Goal: Transaction & Acquisition: Purchase product/service

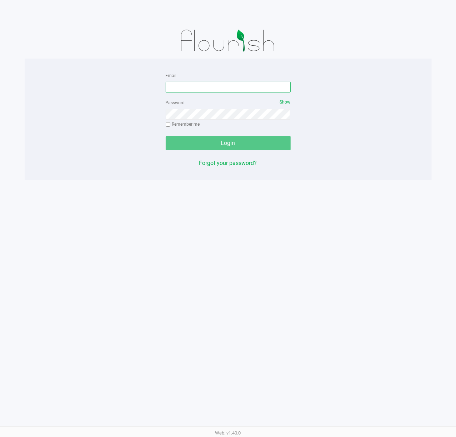
click at [216, 86] on input "Email" at bounding box center [228, 87] width 125 height 11
type input "[EMAIL_ADDRESS][DOMAIN_NAME]"
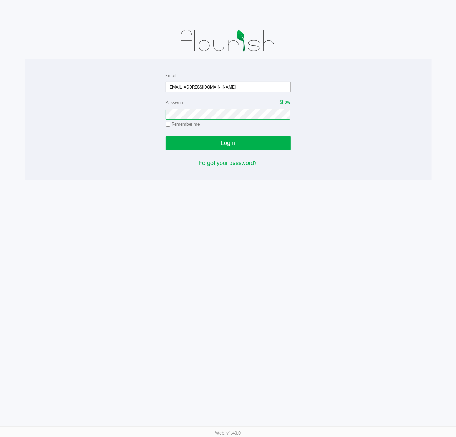
click at [166, 136] on button "Login" at bounding box center [228, 143] width 125 height 14
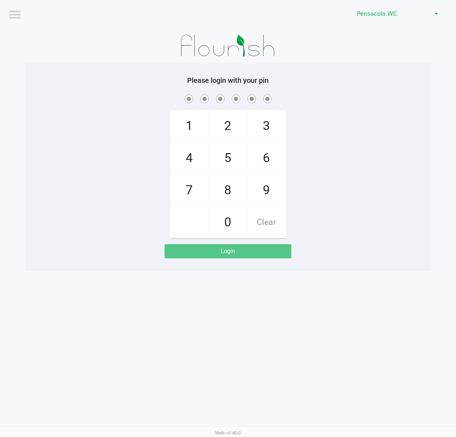
click at [116, 117] on div "1 4 7 2 5 8 0 3 6 9 Clear" at bounding box center [228, 165] width 407 height 145
checkbox input "true"
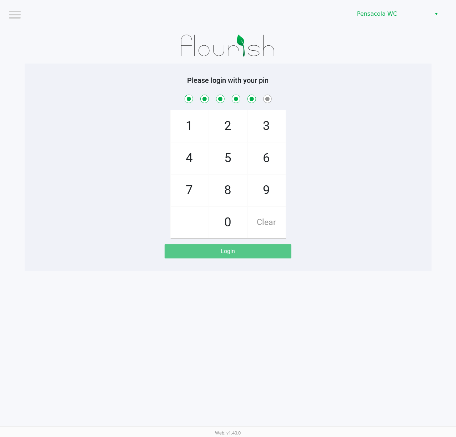
checkbox input "true"
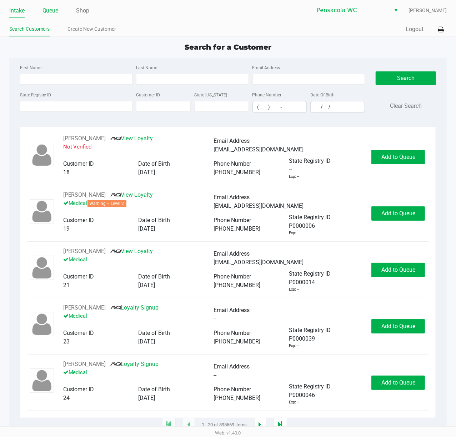
click at [53, 12] on link "Queue" at bounding box center [50, 11] width 16 height 10
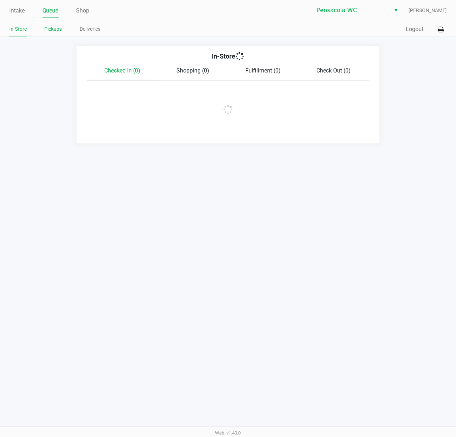
click at [57, 29] on link "Pickups" at bounding box center [53, 29] width 17 height 9
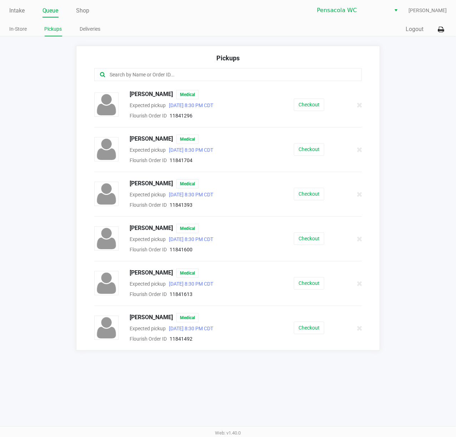
click at [409, 116] on app-pickups "Pickups [PERSON_NAME] Medical Expected pickup [DATE] 8:30 PM CDT Flourish Order…" at bounding box center [228, 198] width 456 height 305
click at [406, 155] on app-pickups "Pickups [PERSON_NAME] Medical Expected pickup [DATE] 8:30 PM CDT Flourish Order…" at bounding box center [228, 198] width 456 height 305
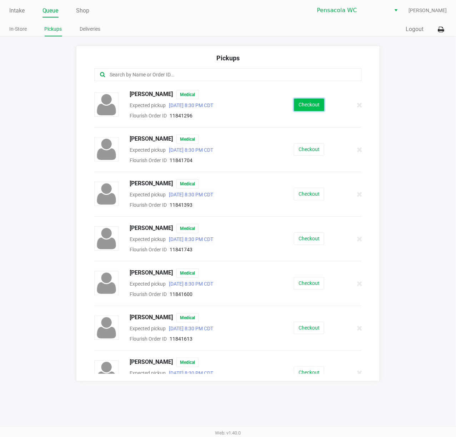
click at [299, 101] on button "Checkout" at bounding box center [309, 105] width 30 height 12
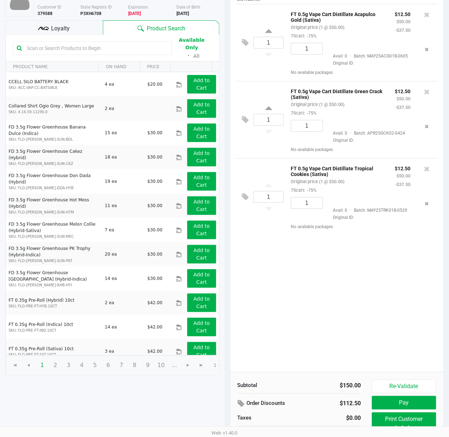
scroll to position [83, 0]
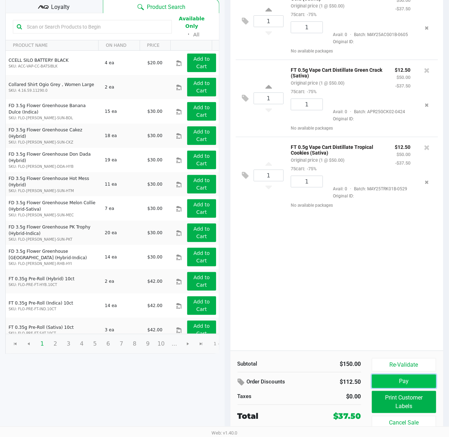
click at [385, 379] on button "Pay" at bounding box center [404, 382] width 65 height 14
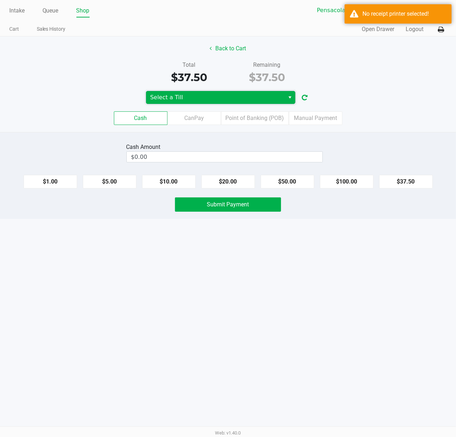
click at [235, 99] on span "Select a Till" at bounding box center [215, 97] width 130 height 9
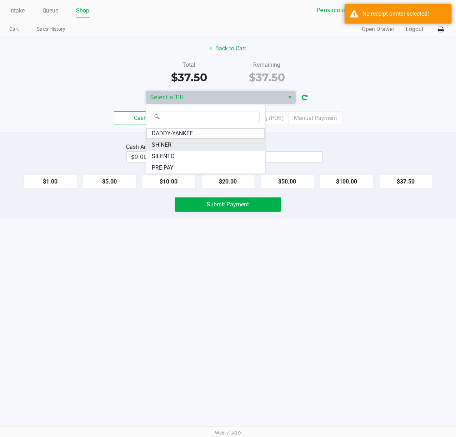
click at [206, 145] on li "SHINER" at bounding box center [205, 144] width 119 height 11
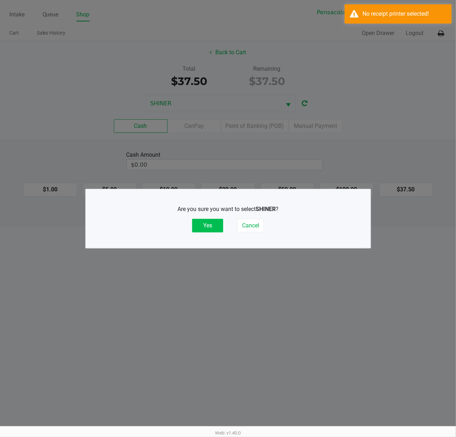
click at [217, 226] on button "Yes" at bounding box center [207, 226] width 31 height 14
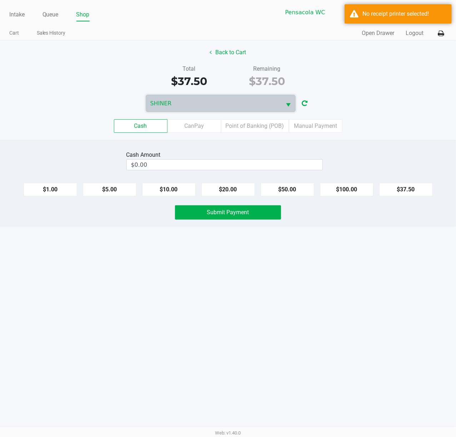
click at [405, 24] on div "Intake Queue Shop Pensacola [PERSON_NAME] [PERSON_NAME] Cart Sales History Quic…" at bounding box center [228, 20] width 456 height 40
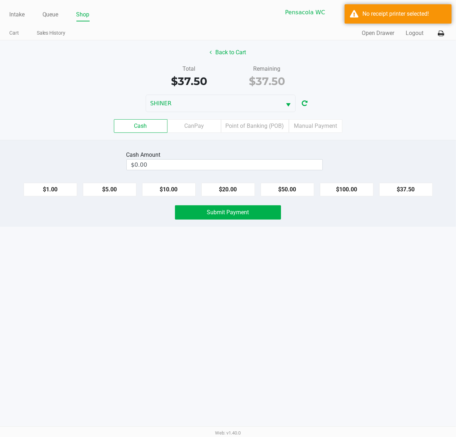
click at [405, 24] on div "Intake Queue Shop Pensacola [PERSON_NAME] [PERSON_NAME] Cart Sales History Quic…" at bounding box center [228, 20] width 456 height 40
click at [406, 19] on div "No receipt printer selected!" at bounding box center [398, 13] width 107 height 19
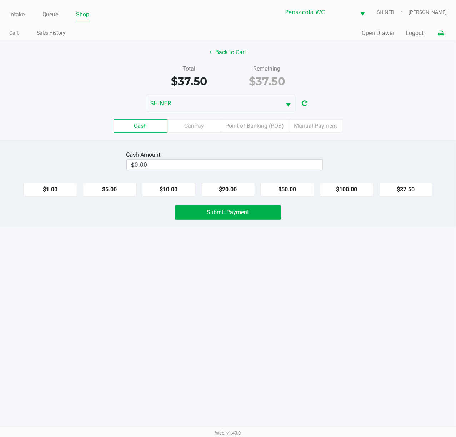
click at [441, 37] on button at bounding box center [441, 33] width 12 height 13
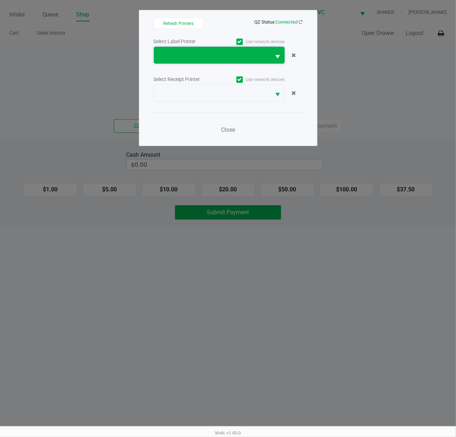
click at [232, 54] on span at bounding box center [212, 55] width 109 height 9
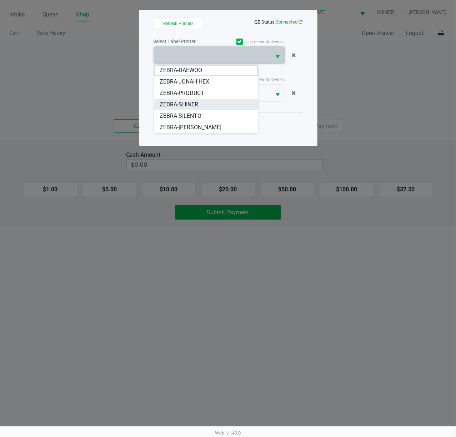
click at [209, 102] on li "ZEBRA-SHINER" at bounding box center [206, 104] width 104 height 11
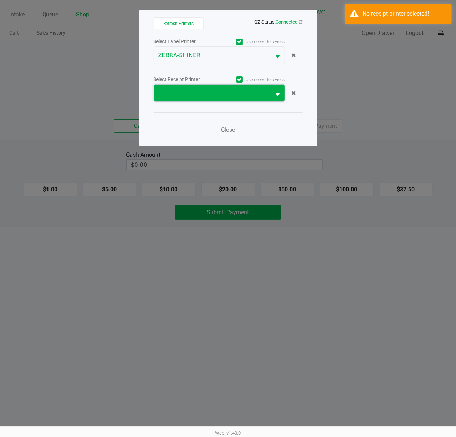
click at [208, 92] on span at bounding box center [212, 93] width 109 height 9
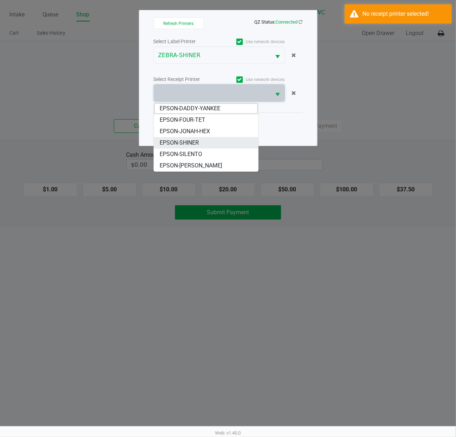
click at [196, 144] on span "EPSON-SHINER" at bounding box center [179, 143] width 39 height 9
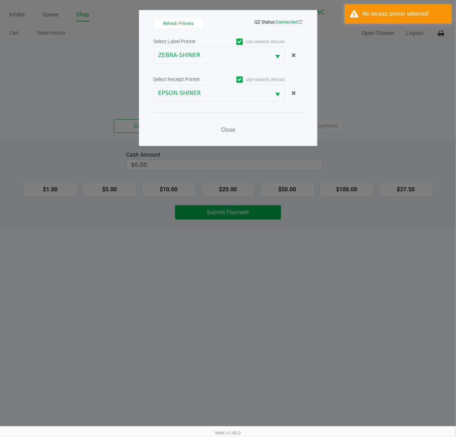
click at [224, 121] on div "Close" at bounding box center [228, 125] width 149 height 26
click at [224, 126] on button "Close" at bounding box center [227, 130] width 21 height 14
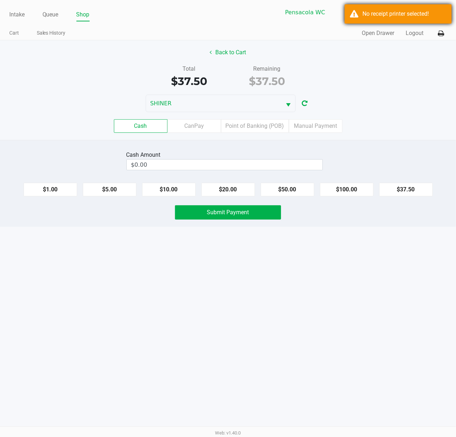
drag, startPoint x: 371, startPoint y: 15, endPoint x: 382, endPoint y: 19, distance: 12.0
click at [372, 15] on div "No receipt printer selected!" at bounding box center [404, 14] width 84 height 9
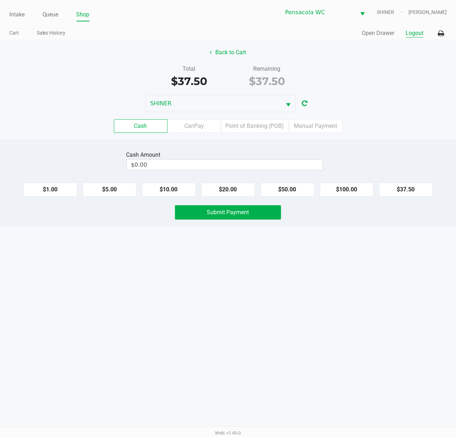
click at [415, 36] on button "Logout" at bounding box center [415, 33] width 18 height 9
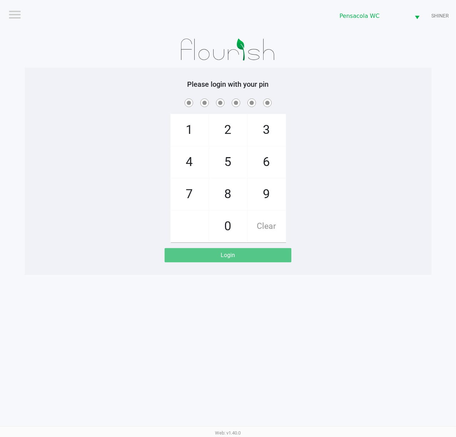
click at [124, 220] on div "1 4 7 2 5 8 0 3 6 9 Clear" at bounding box center [228, 169] width 407 height 145
click at [116, 200] on div "1 4 7 2 5 8 0 3 6 9 Clear" at bounding box center [228, 169] width 407 height 145
checkbox input "true"
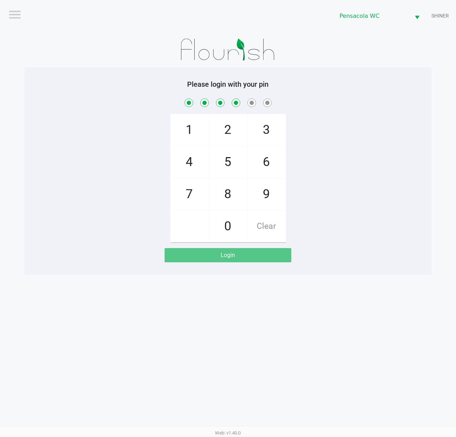
checkbox input "true"
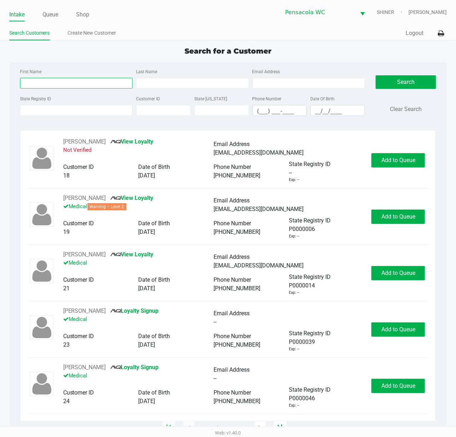
click at [49, 85] on input "First Name" at bounding box center [76, 83] width 113 height 11
click at [58, 8] on div "Intake Queue Shop" at bounding box center [118, 14] width 219 height 13
click at [47, 14] on link "Queue" at bounding box center [50, 15] width 16 height 10
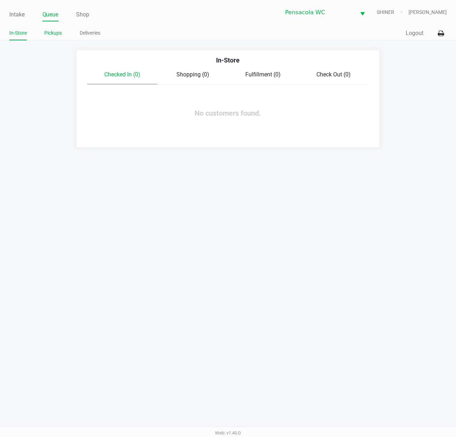
click at [55, 32] on link "Pickups" at bounding box center [53, 33] width 17 height 9
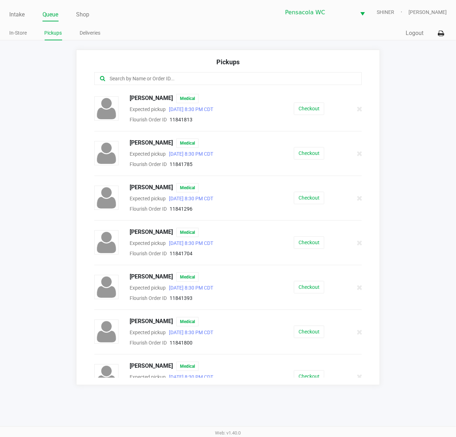
click at [172, 77] on input "text" at bounding box center [224, 79] width 231 height 8
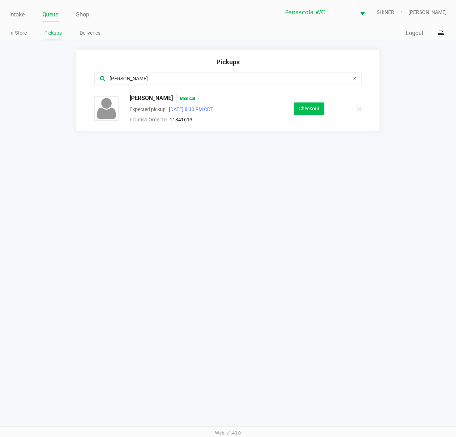
type input "[PERSON_NAME]"
click at [320, 109] on button "Checkout" at bounding box center [309, 108] width 30 height 12
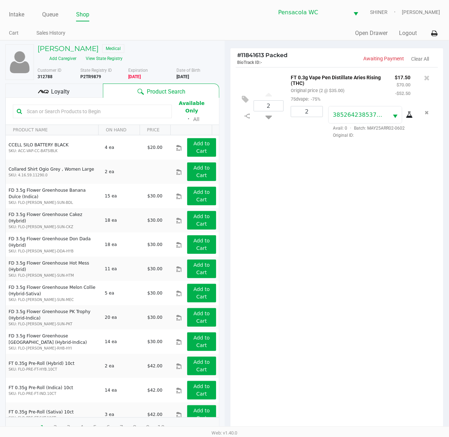
click at [79, 84] on div "Loyalty" at bounding box center [53, 91] width 97 height 14
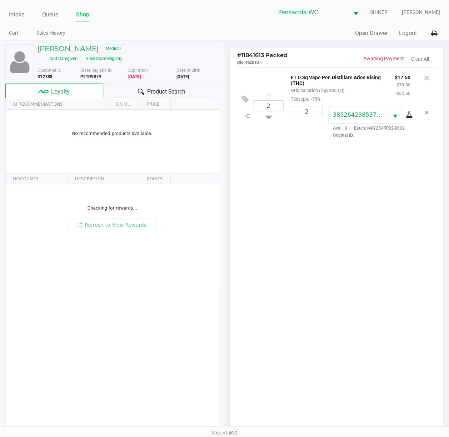
click at [310, 261] on div "2 FT 0.3g Vape Pen Distillate Aries Rising (THC) Original price (2 @ $35.00) 75…" at bounding box center [336, 251] width 213 height 368
click at [322, 256] on div "2 FT 0.3g Vape Pen Distillate Aries Rising (THC) Original price (2 @ $35.00) 75…" at bounding box center [336, 251] width 213 height 368
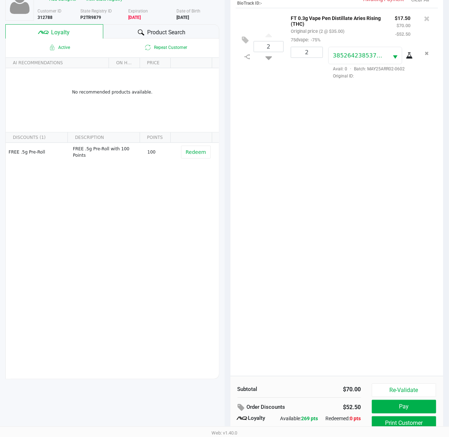
scroll to position [87, 0]
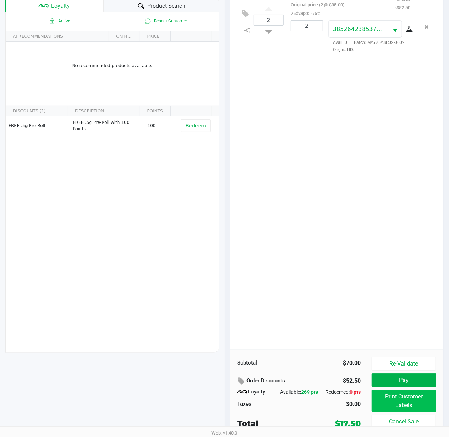
click at [409, 401] on button "Print Customer Labels" at bounding box center [404, 401] width 65 height 22
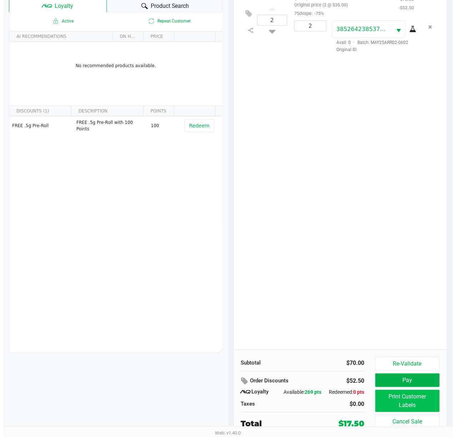
scroll to position [0, 0]
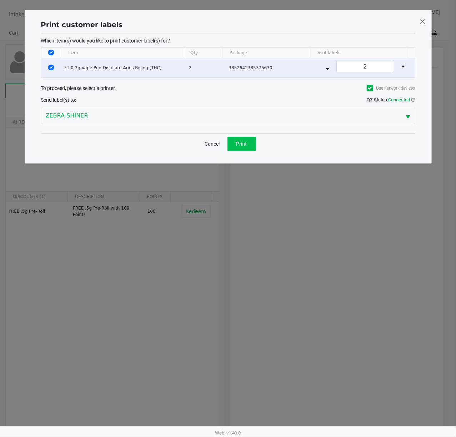
click at [252, 148] on button "Print" at bounding box center [241, 144] width 29 height 14
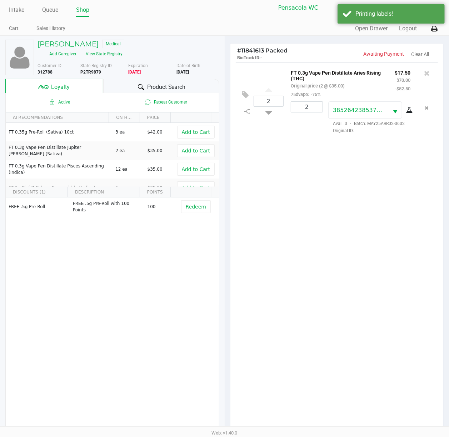
scroll to position [9, 0]
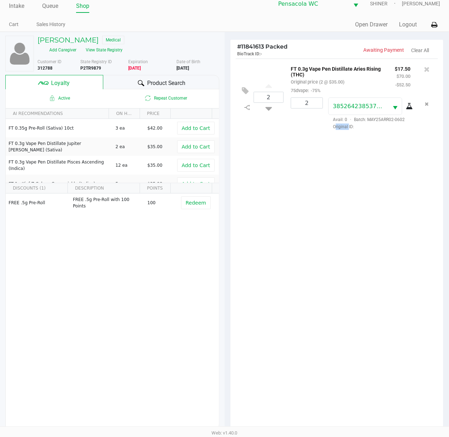
click at [320, 245] on div "2 FT 0.3g Vape Pen Distillate Aries Rising (THC) Original price (2 @ $35.00) 75…" at bounding box center [336, 243] width 213 height 368
click at [327, 221] on div "2 FT 0.3g Vape Pen Distillate Aries Rising (THC) Original price (2 @ $35.00) 75…" at bounding box center [336, 243] width 213 height 368
click at [172, 79] on span "Product Search" at bounding box center [166, 83] width 39 height 9
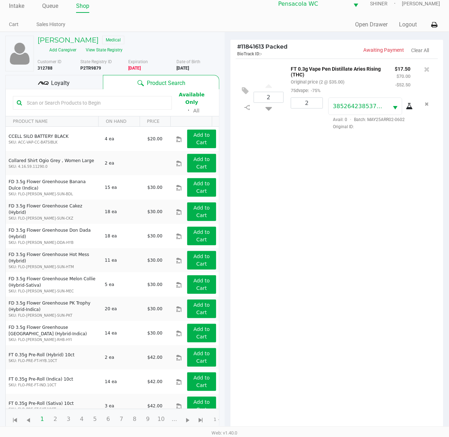
click at [139, 97] on input "text" at bounding box center [96, 102] width 144 height 11
click at [392, 195] on div "2 FT 0.3g Vape Pen Distillate Aries Rising (THC) Original price (2 @ $35.00) 75…" at bounding box center [336, 243] width 213 height 368
click at [367, 255] on div "2 FT 0.3g Vape Pen Distillate Aries Rising (THC) Original price (2 @ $35.00) 75…" at bounding box center [336, 243] width 213 height 368
click at [373, 254] on div "2 FT 0.3g Vape Pen Distillate Aries Rising (THC) Original price (2 @ $35.00) 75…" at bounding box center [336, 243] width 213 height 368
click at [354, 275] on div "2 FT 0.3g Vape Pen Distillate Aries Rising (THC) Original price (2 @ $35.00) 75…" at bounding box center [336, 243] width 213 height 368
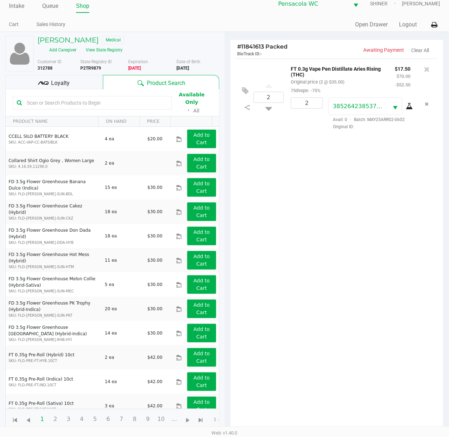
click at [426, 106] on icon "Remove the package from the orderLine" at bounding box center [427, 103] width 4 height 5
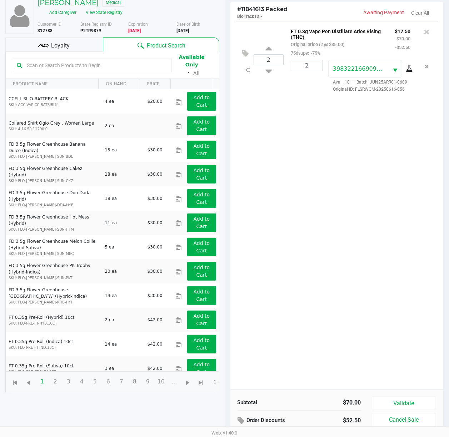
scroll to position [85, 0]
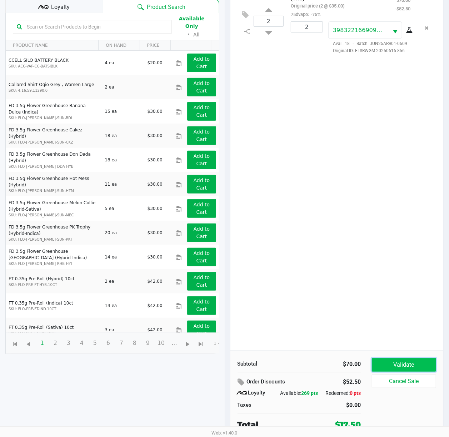
click at [409, 364] on button "Validate" at bounding box center [404, 365] width 65 height 14
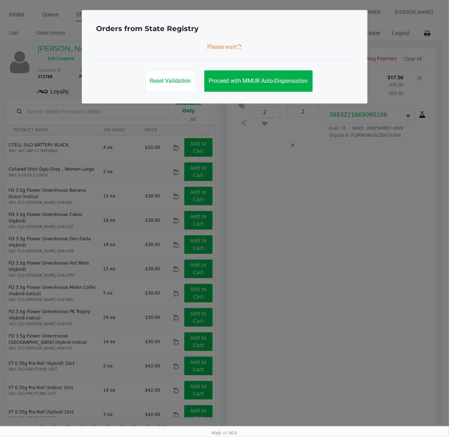
scroll to position [0, 0]
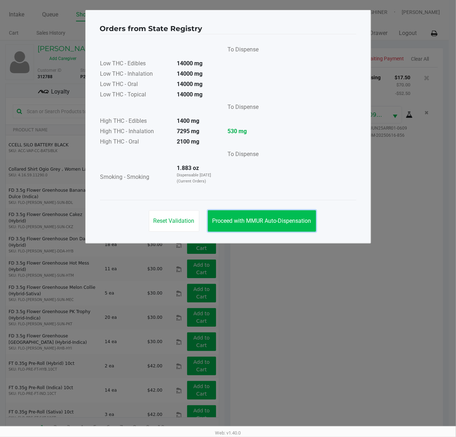
click at [266, 221] on span "Proceed with MMUR Auto-Dispensation" at bounding box center [261, 220] width 99 height 7
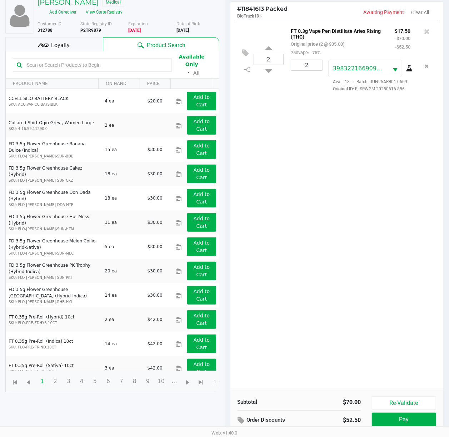
scroll to position [87, 0]
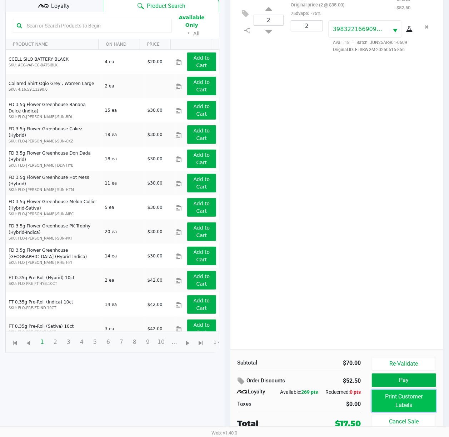
click at [408, 404] on button "Print Customer Labels" at bounding box center [404, 401] width 65 height 22
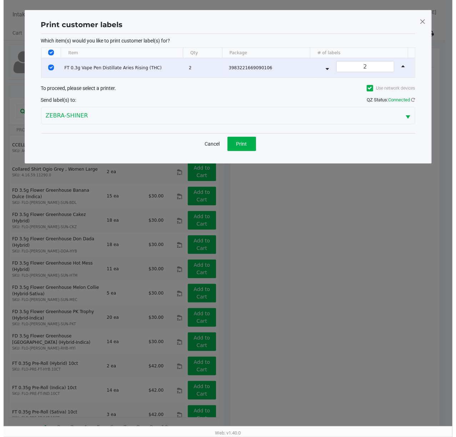
scroll to position [0, 0]
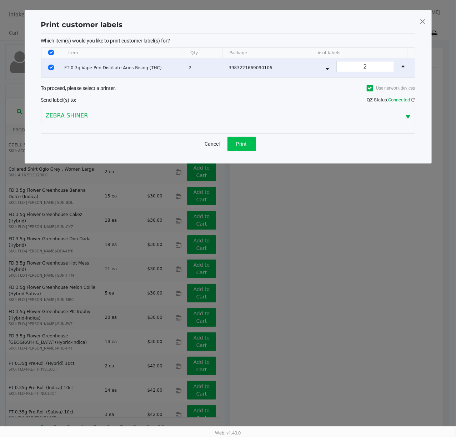
click at [241, 145] on span "Print" at bounding box center [241, 144] width 11 height 6
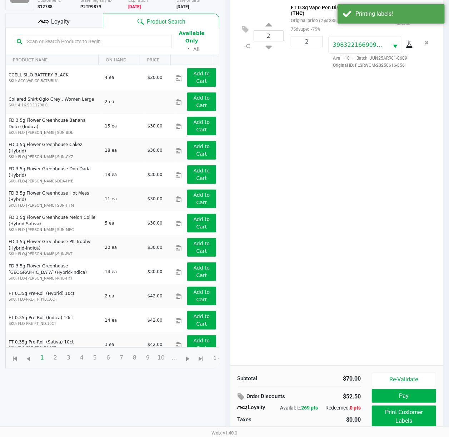
scroll to position [71, 0]
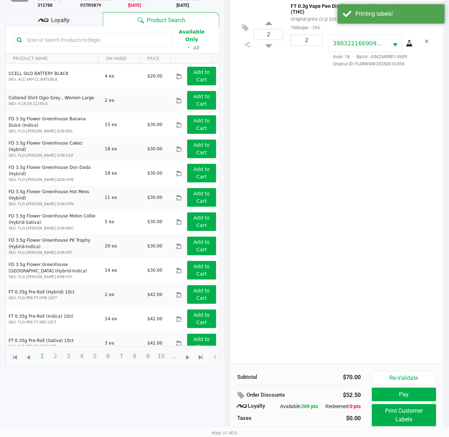
click at [77, 12] on div "Loyalty" at bounding box center [53, 19] width 97 height 14
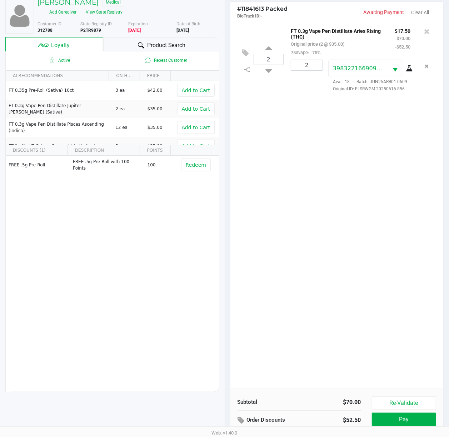
scroll to position [87, 0]
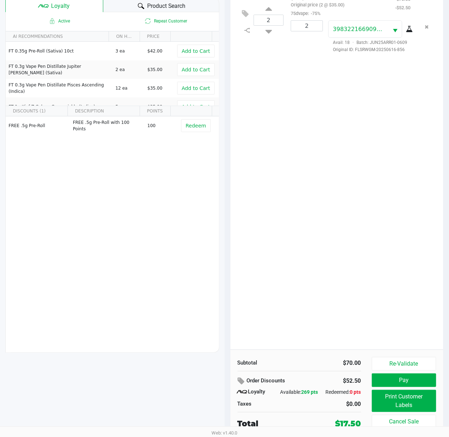
click at [411, 403] on button "Print Customer Labels" at bounding box center [404, 401] width 65 height 22
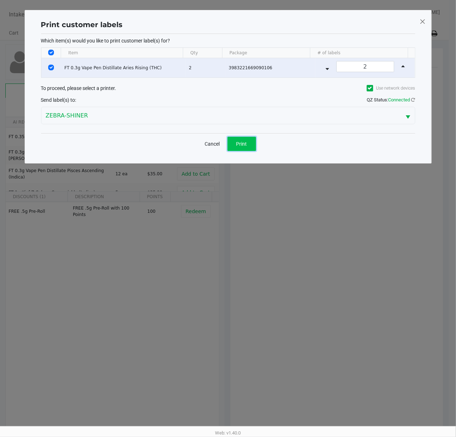
click at [234, 142] on button "Print" at bounding box center [241, 144] width 29 height 14
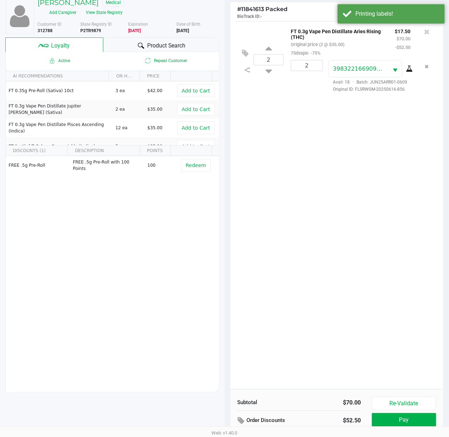
scroll to position [87, 0]
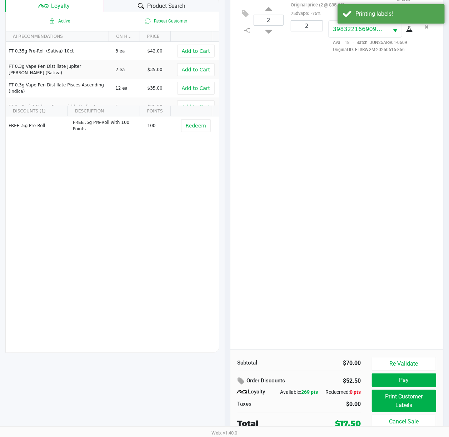
click at [410, 382] on button "Pay" at bounding box center [404, 381] width 65 height 14
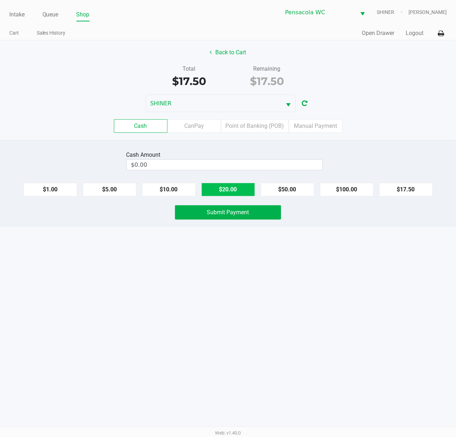
click at [233, 189] on button "$20.00" at bounding box center [228, 190] width 54 height 14
type input "$20.00"
click at [219, 215] on span "Submit Payment" at bounding box center [228, 212] width 42 height 7
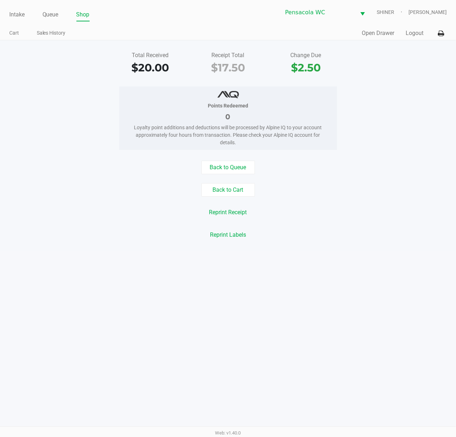
click at [416, 35] on button "Logout" at bounding box center [415, 33] width 18 height 9
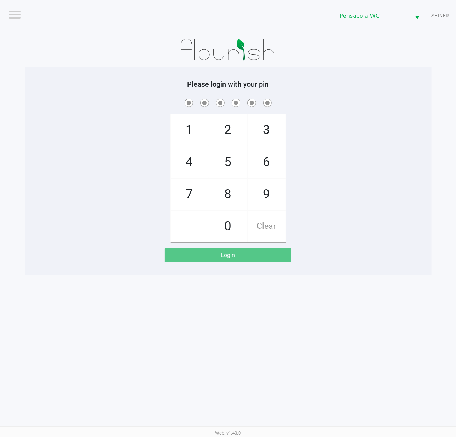
click at [409, 165] on div "1 4 7 2 5 8 0 3 6 9 Clear" at bounding box center [228, 169] width 407 height 145
click at [52, 226] on div "1 4 7 2 5 8 0 3 6 9 Clear" at bounding box center [228, 169] width 407 height 145
checkbox input "true"
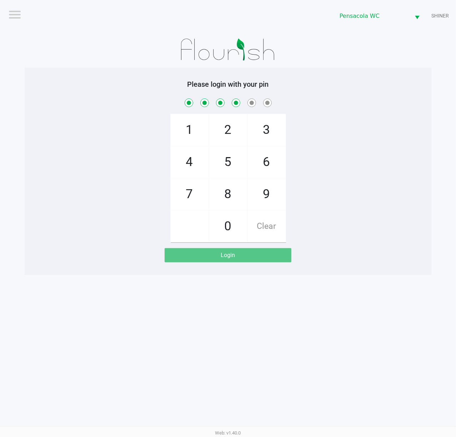
checkbox input "true"
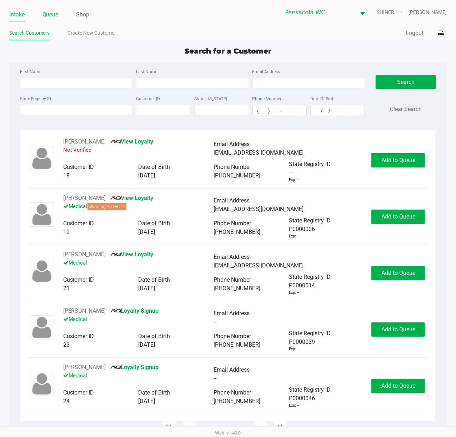
click at [55, 18] on link "Queue" at bounding box center [50, 15] width 16 height 10
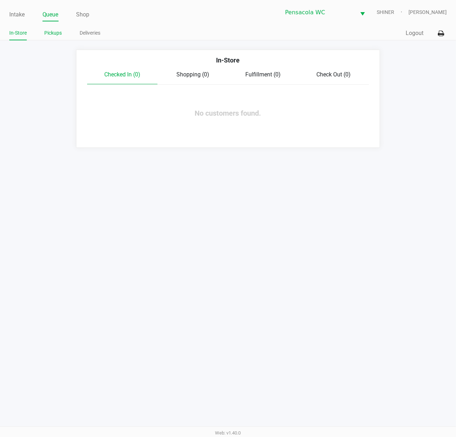
click at [55, 33] on link "Pickups" at bounding box center [53, 33] width 17 height 9
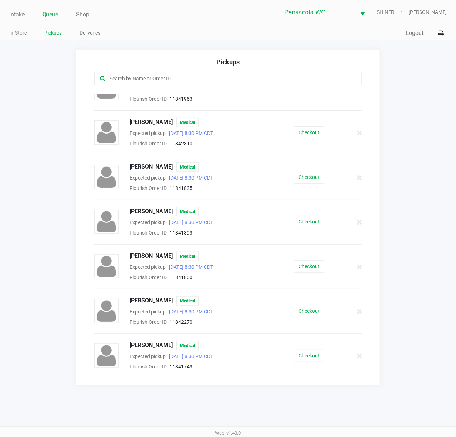
scroll to position [429, 0]
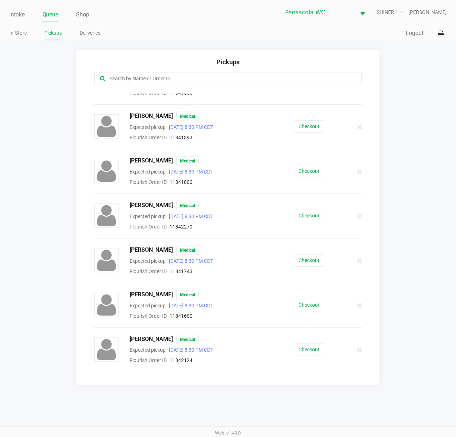
click at [432, 217] on app-pickups "Pickups [PERSON_NAME] Medical Expected pickup [DATE] 8:30 PM CDT Flourish Order…" at bounding box center [228, 218] width 456 height 336
